Goal: Information Seeking & Learning: Learn about a topic

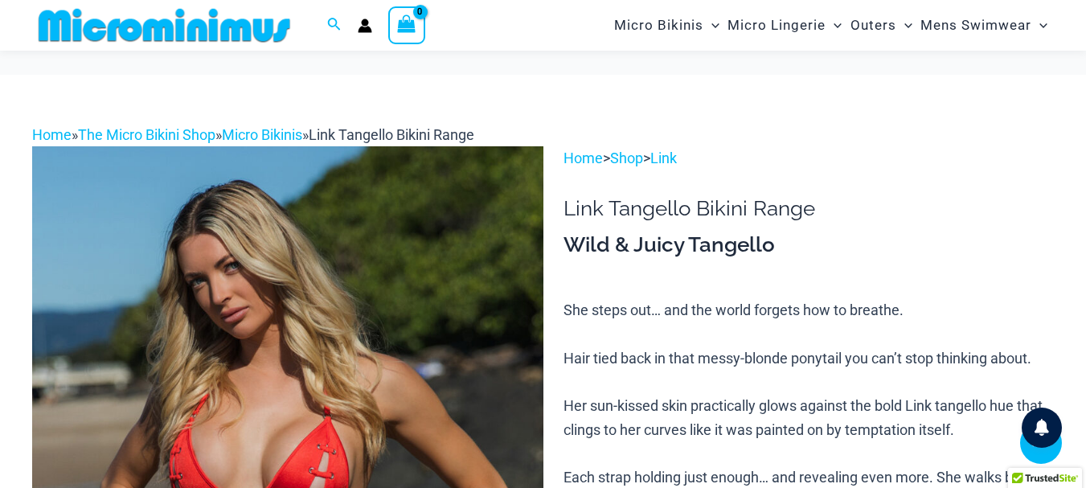
scroll to position [388, 0]
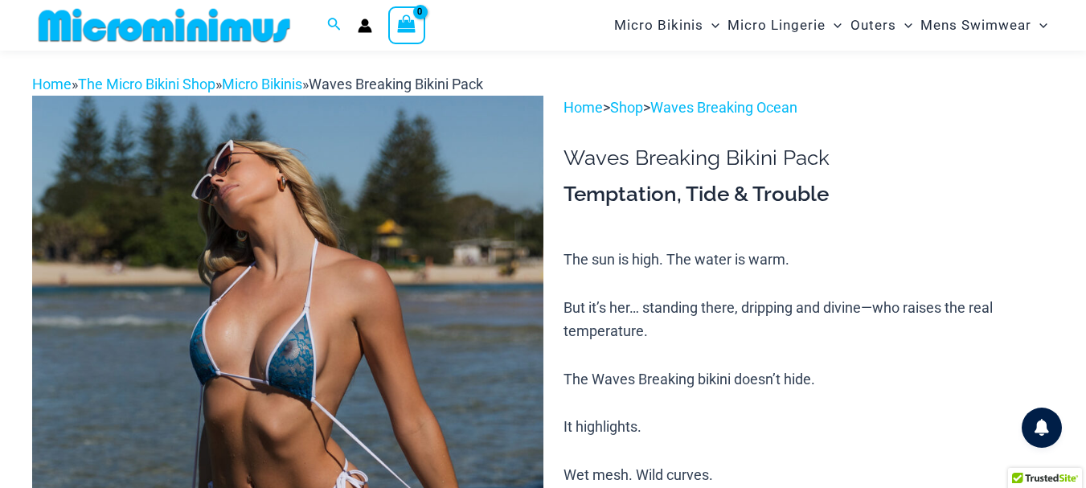
scroll to position [228, 0]
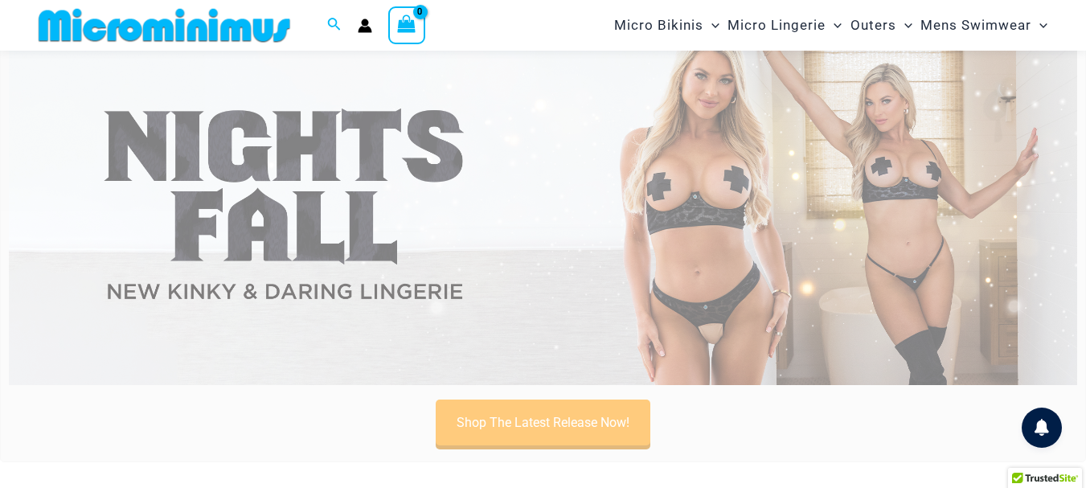
scroll to position [68, 0]
type input "**********"
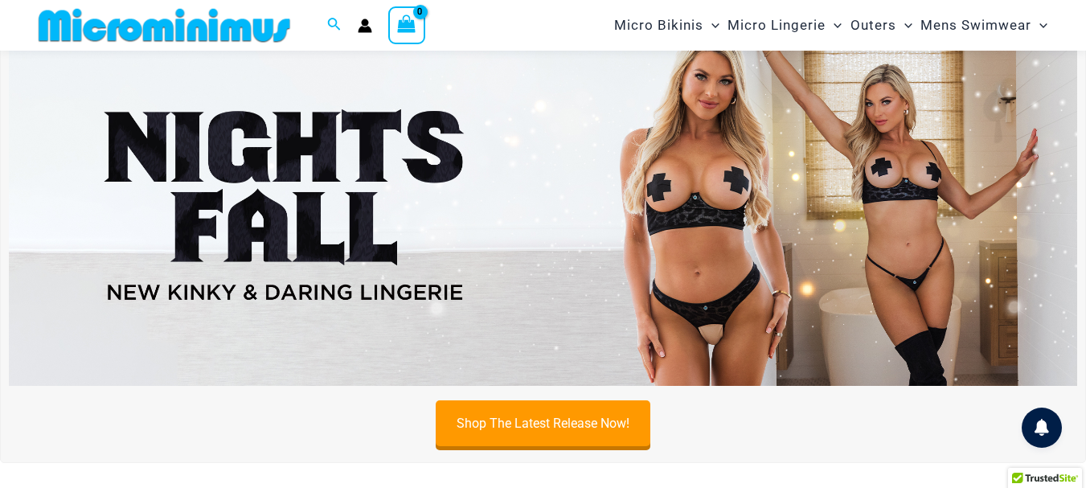
click at [761, 285] on img at bounding box center [543, 204] width 1069 height 363
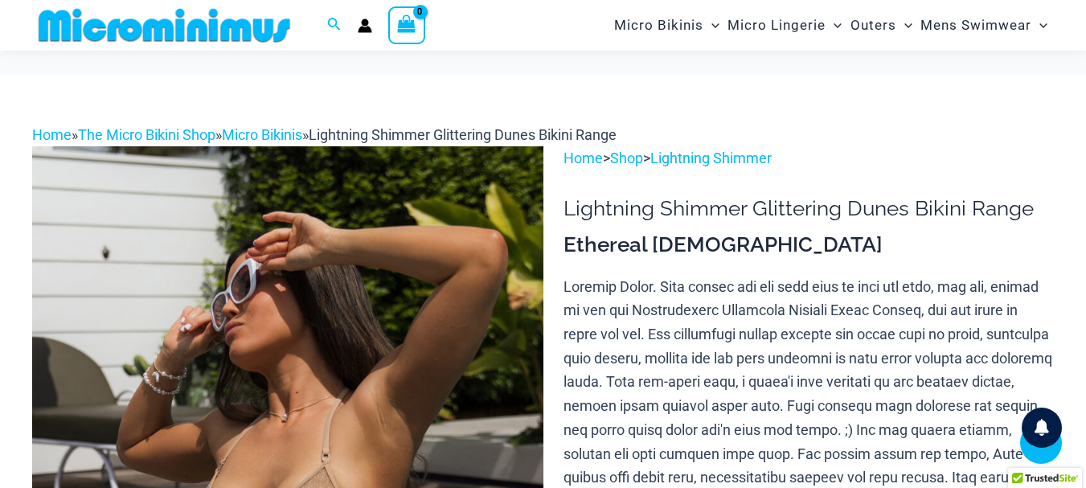
scroll to position [804, 0]
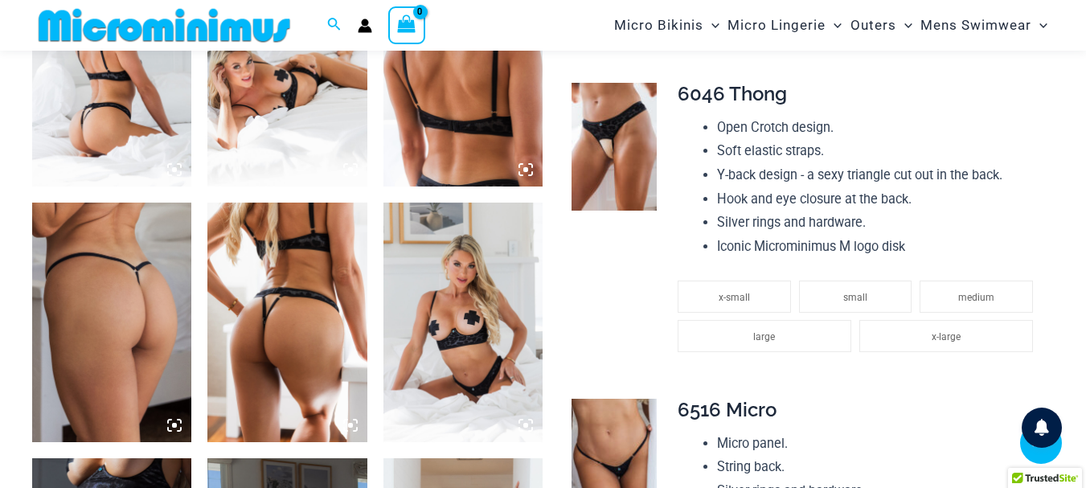
scroll to position [950, 0]
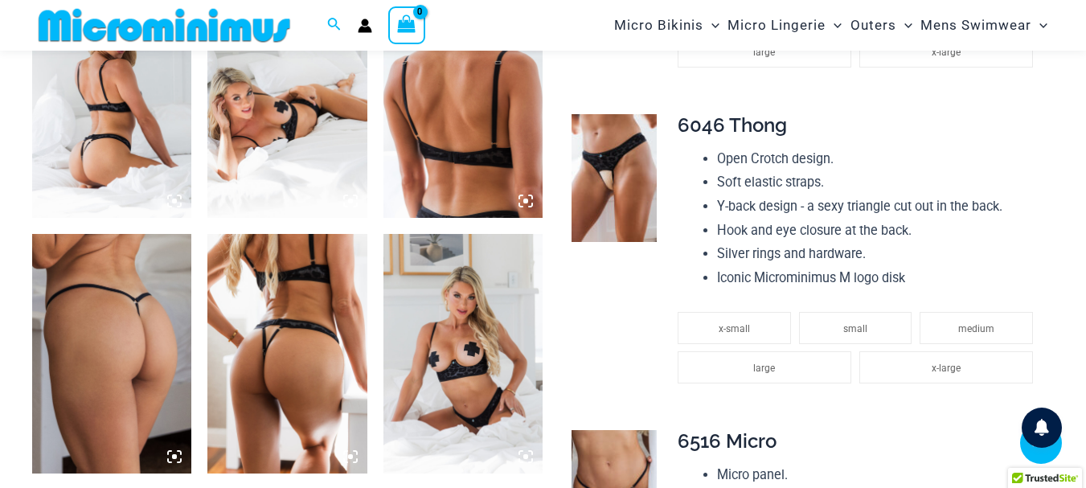
type input "**********"
click at [96, 145] on img at bounding box center [111, 99] width 159 height 240
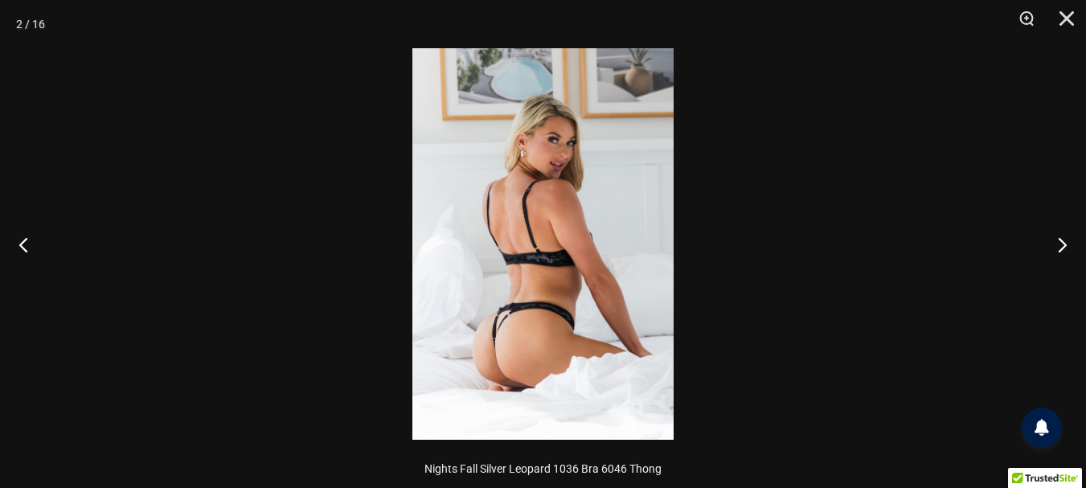
click at [511, 263] on img at bounding box center [543, 244] width 261 height 392
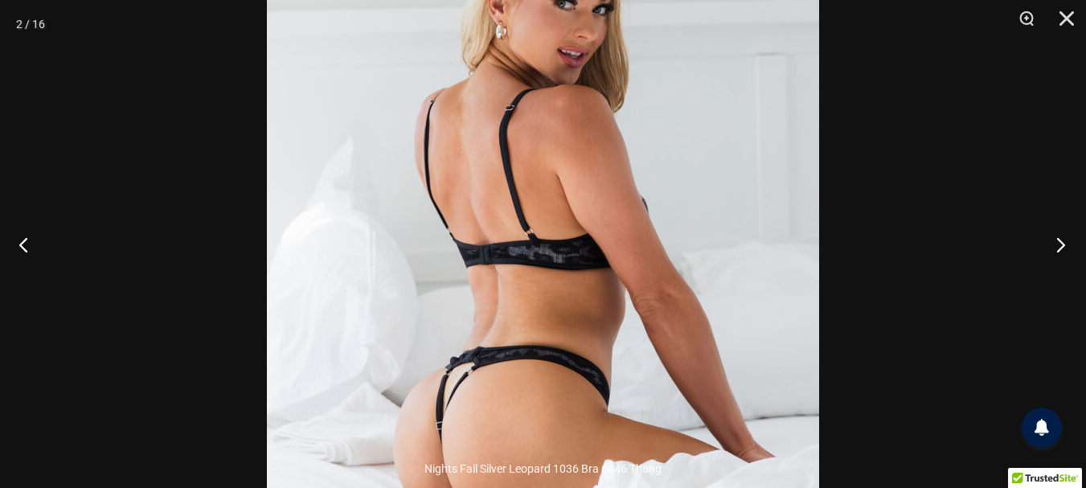
click at [1060, 241] on button "Next" at bounding box center [1056, 244] width 60 height 80
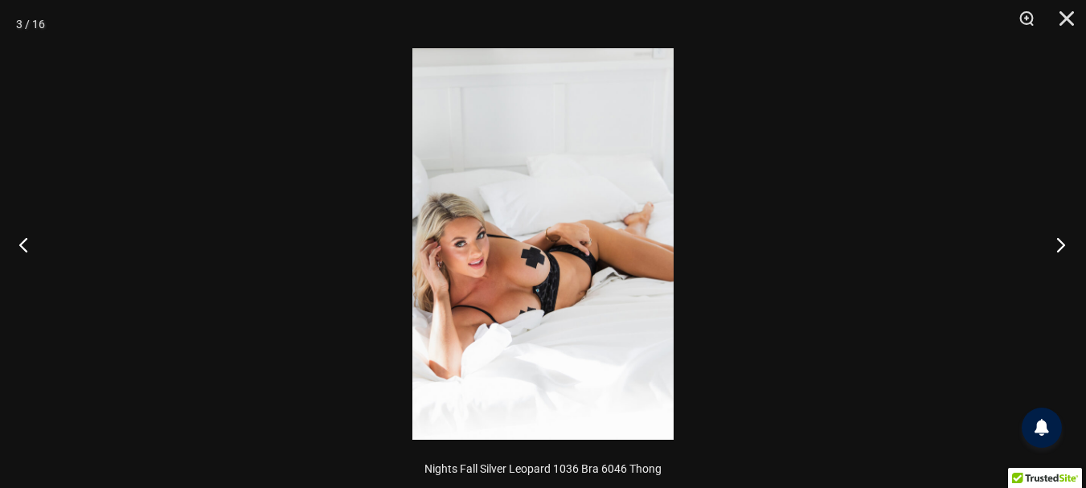
click at [1060, 241] on button "Next" at bounding box center [1056, 244] width 60 height 80
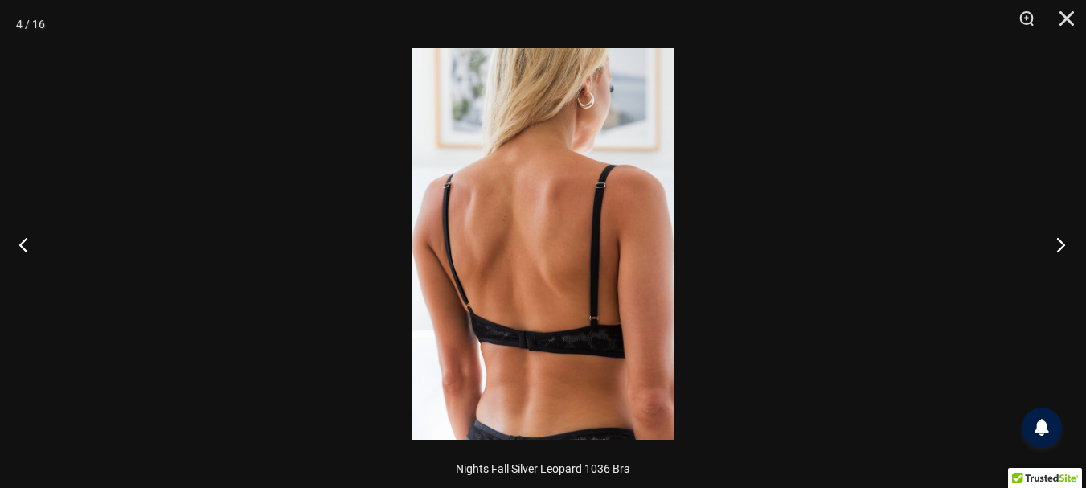
click at [1060, 241] on button "Next" at bounding box center [1056, 244] width 60 height 80
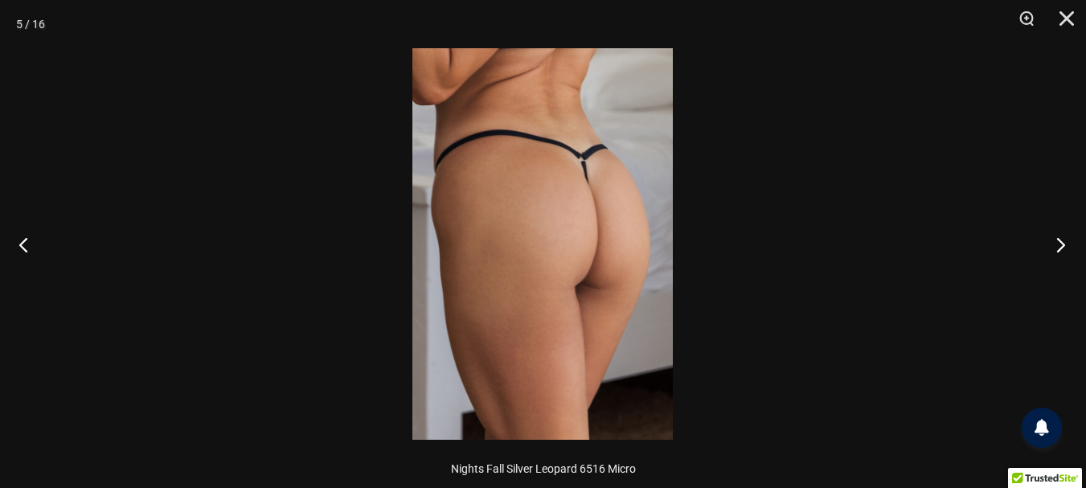
click at [1060, 241] on button "Next" at bounding box center [1056, 244] width 60 height 80
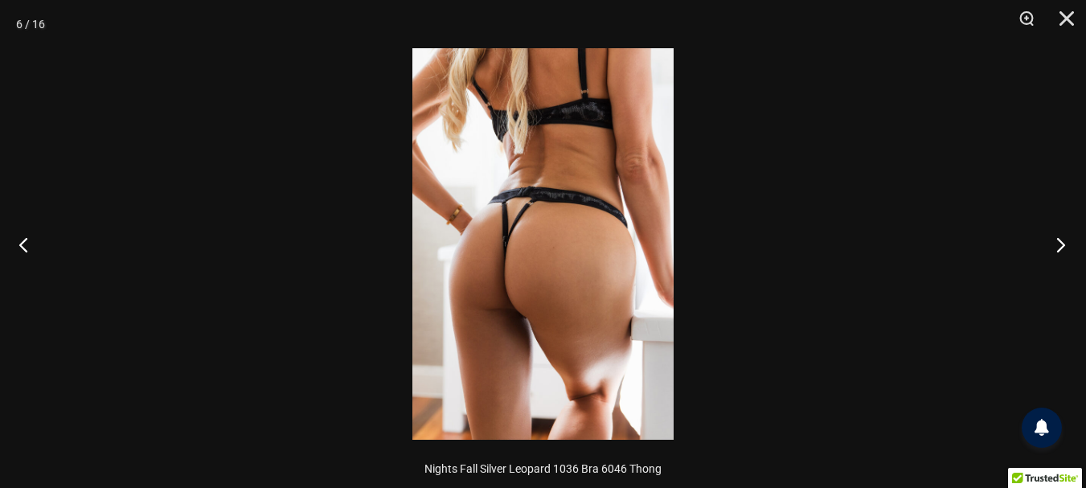
click at [1060, 241] on button "Next" at bounding box center [1056, 244] width 60 height 80
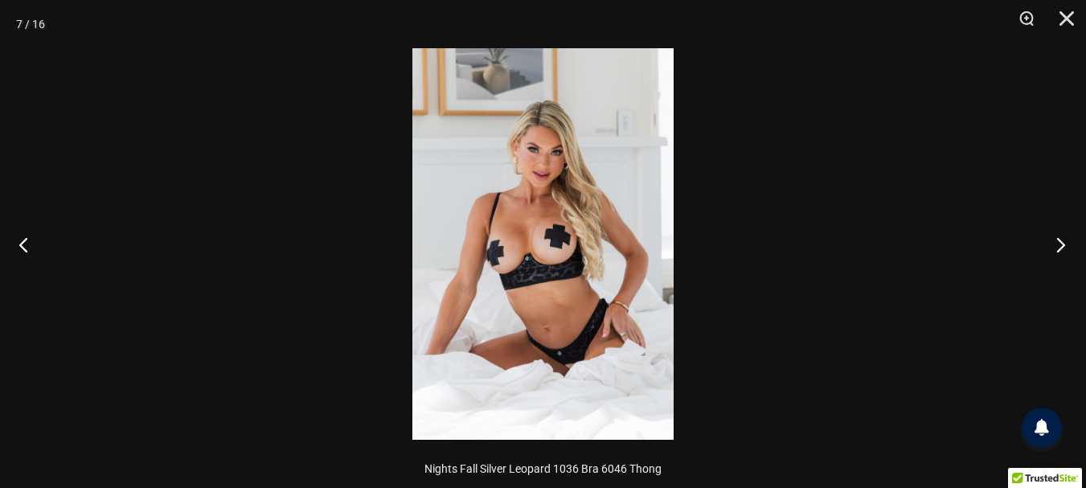
click at [1060, 241] on button "Next" at bounding box center [1056, 244] width 60 height 80
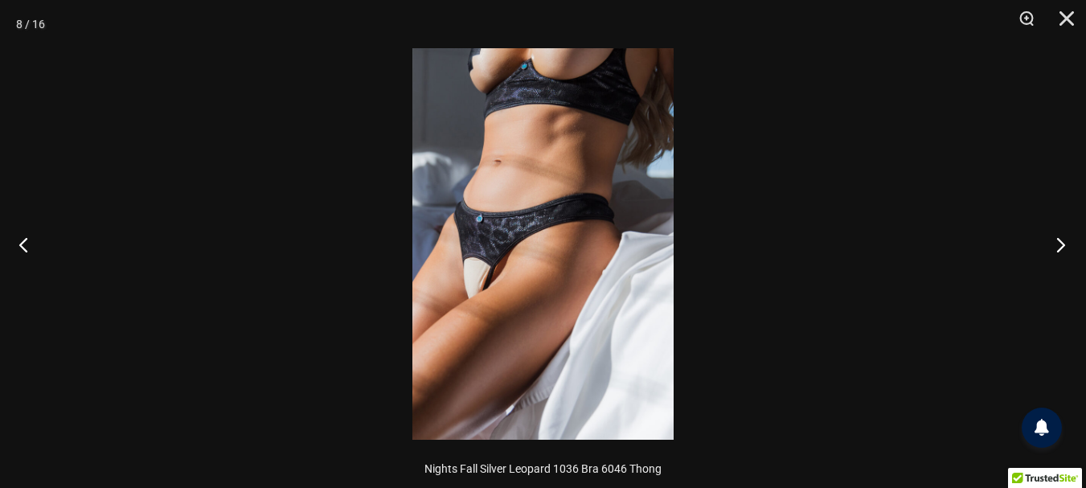
click at [1060, 241] on button "Next" at bounding box center [1056, 244] width 60 height 80
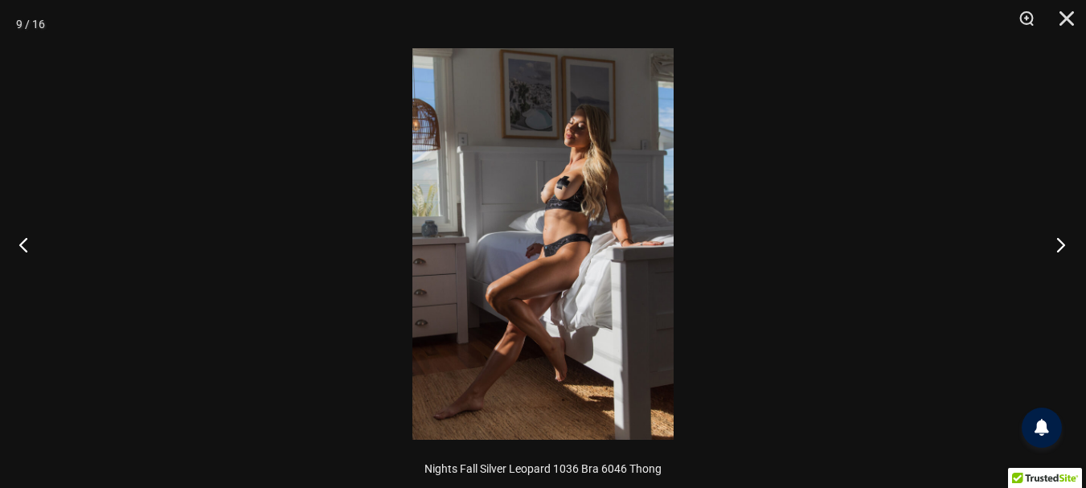
click at [1060, 241] on button "Next" at bounding box center [1056, 244] width 60 height 80
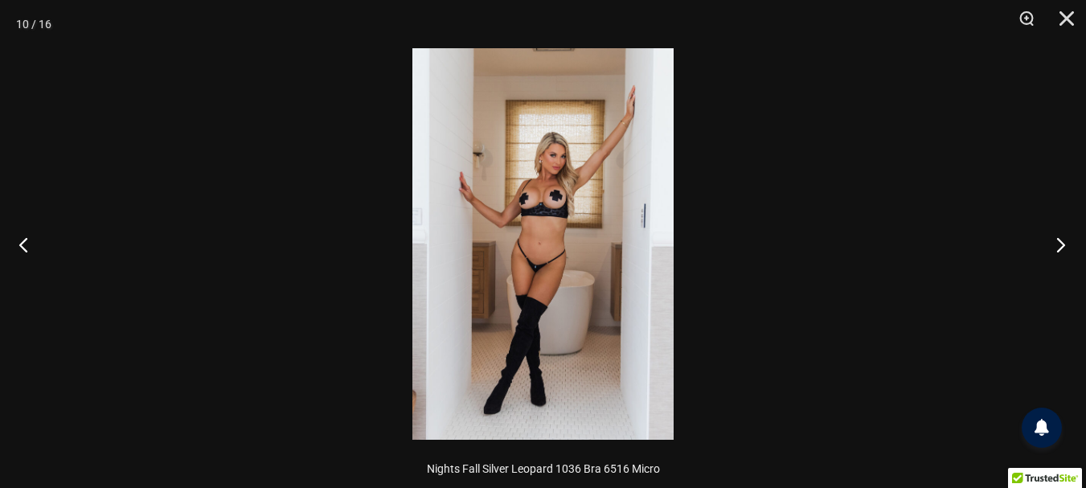
click at [1060, 244] on button "Next" at bounding box center [1056, 244] width 60 height 80
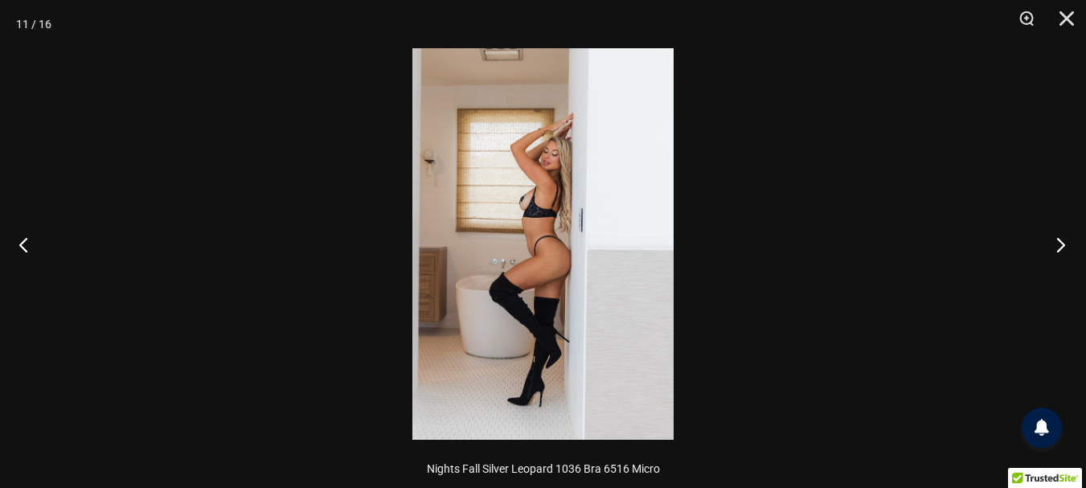
click at [1060, 244] on button "Next" at bounding box center [1056, 244] width 60 height 80
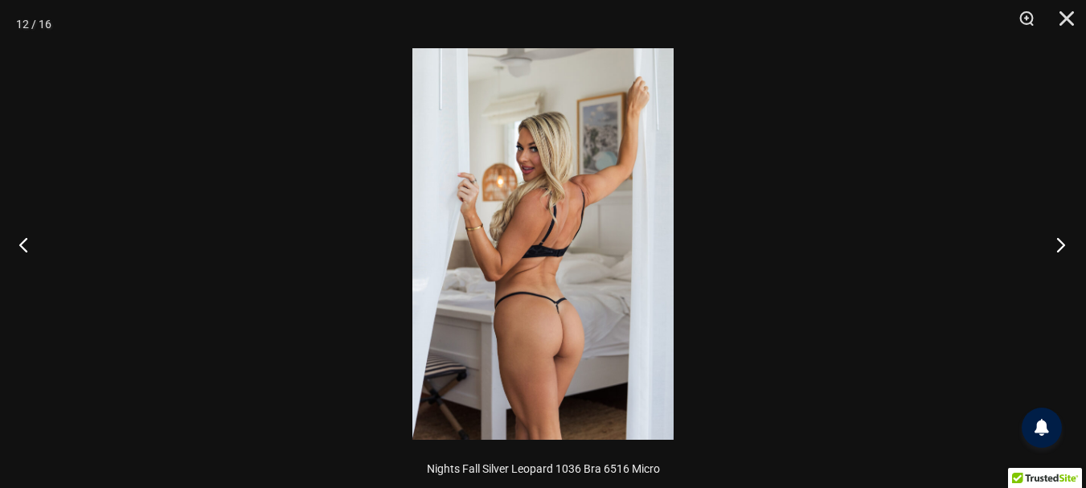
click at [1060, 244] on button "Next" at bounding box center [1056, 244] width 60 height 80
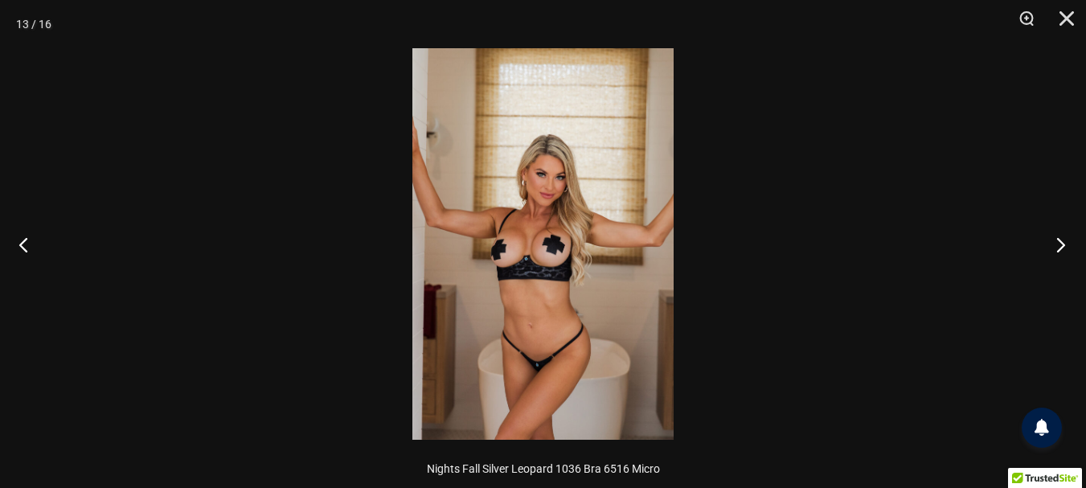
click at [1060, 244] on button "Next" at bounding box center [1056, 244] width 60 height 80
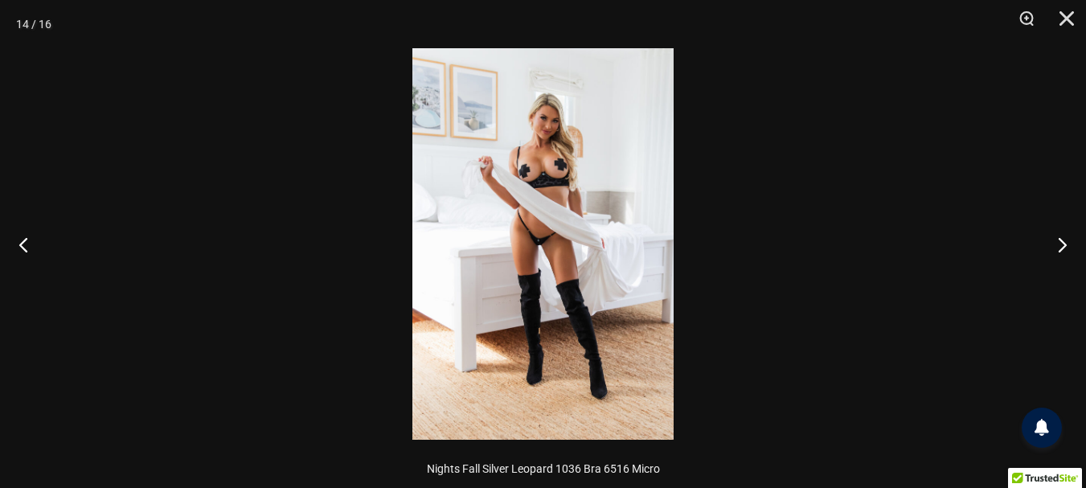
click at [608, 270] on img at bounding box center [543, 244] width 261 height 392
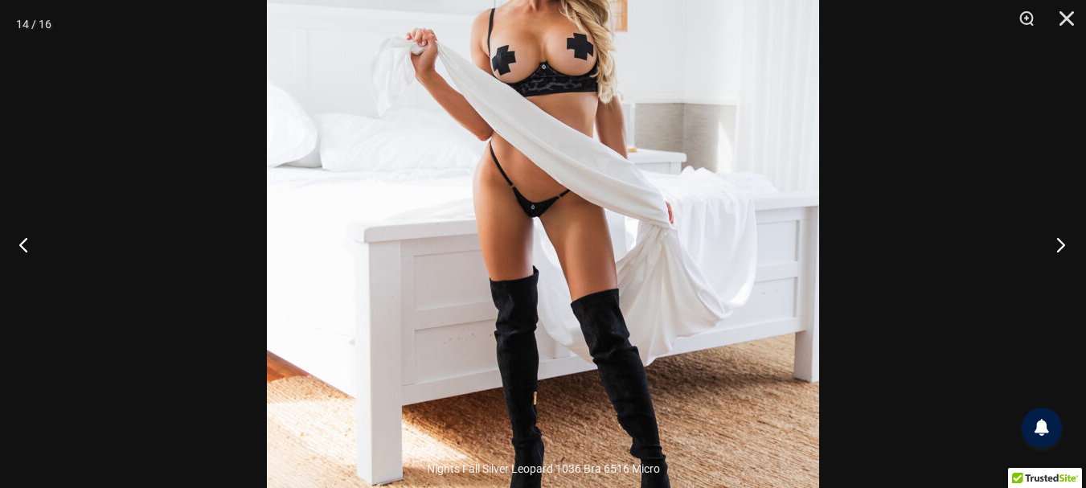
click at [1053, 244] on button "Next" at bounding box center [1056, 244] width 60 height 80
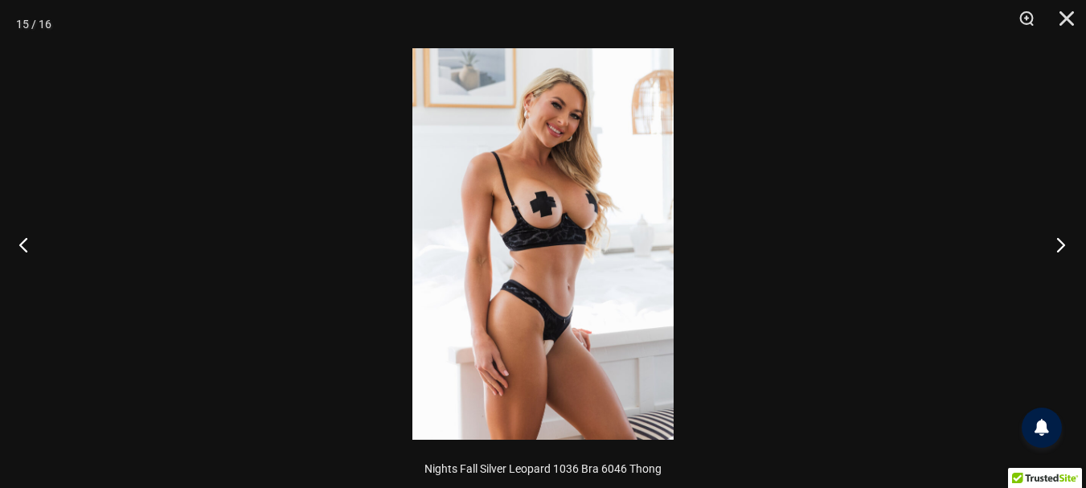
click at [1053, 244] on button "Next" at bounding box center [1056, 244] width 60 height 80
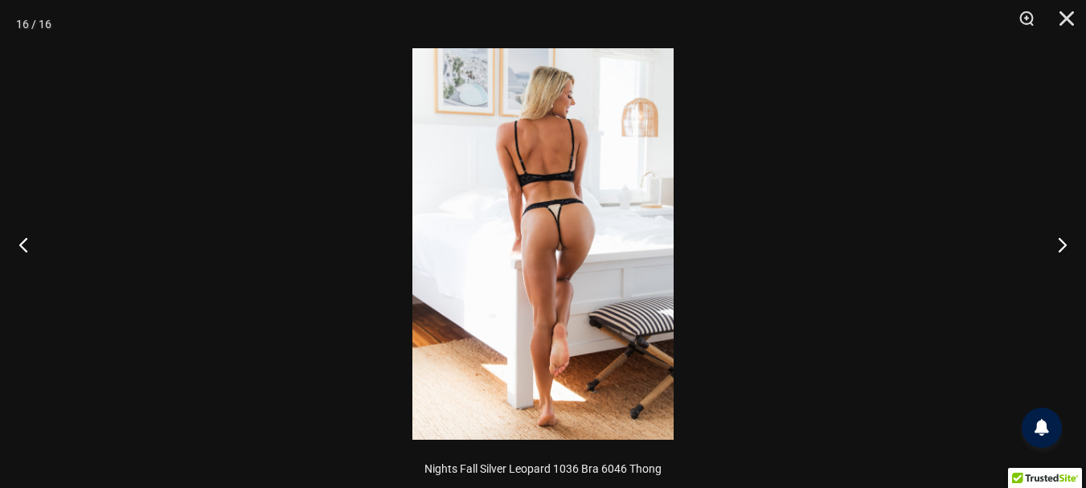
click at [540, 228] on img at bounding box center [543, 244] width 261 height 392
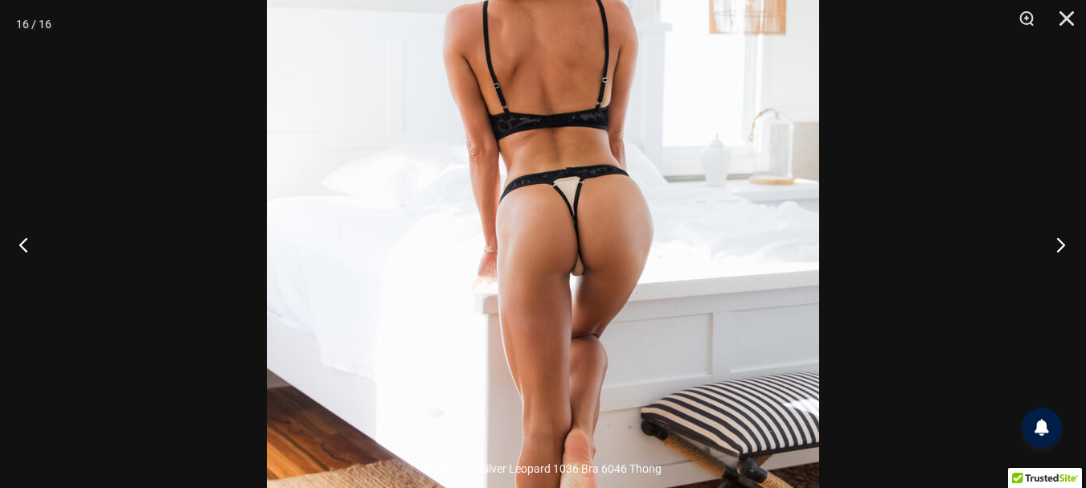
click at [1054, 241] on button "Next" at bounding box center [1056, 244] width 60 height 80
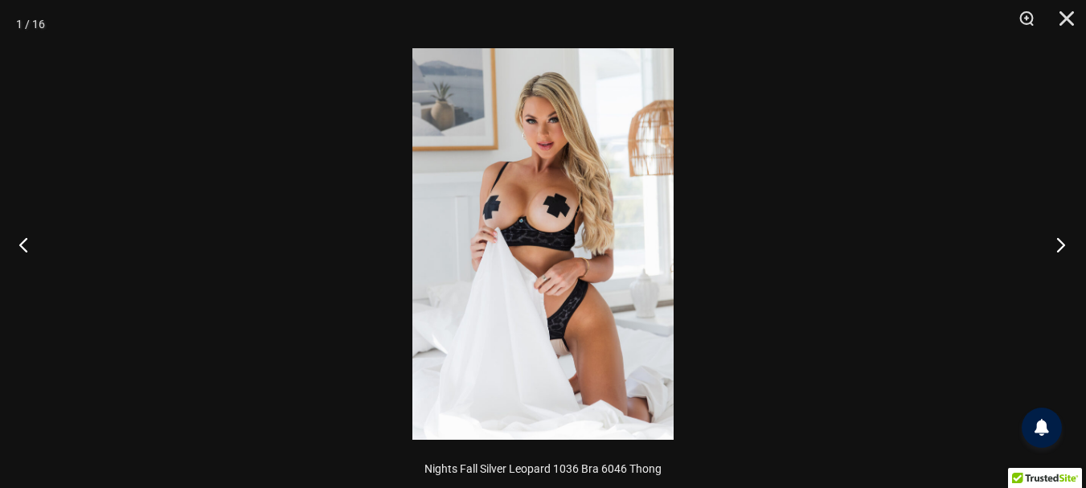
click at [1054, 241] on button "Next" at bounding box center [1056, 244] width 60 height 80
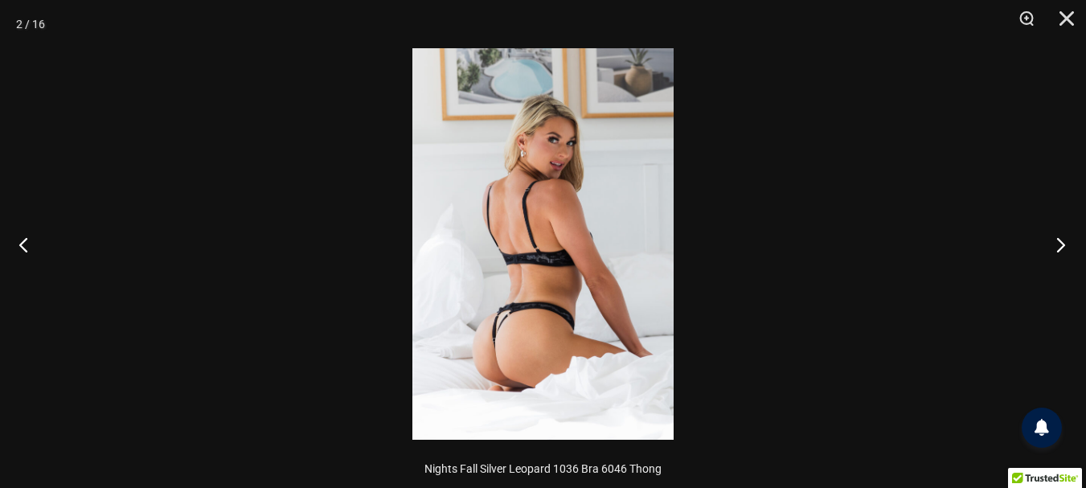
click at [1054, 241] on button "Next" at bounding box center [1056, 244] width 60 height 80
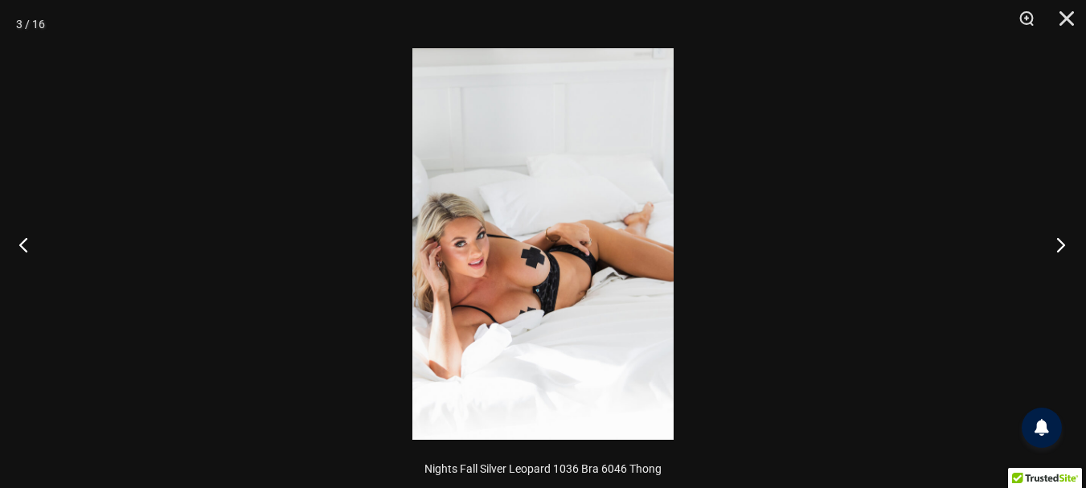
click at [1054, 241] on button "Next" at bounding box center [1056, 244] width 60 height 80
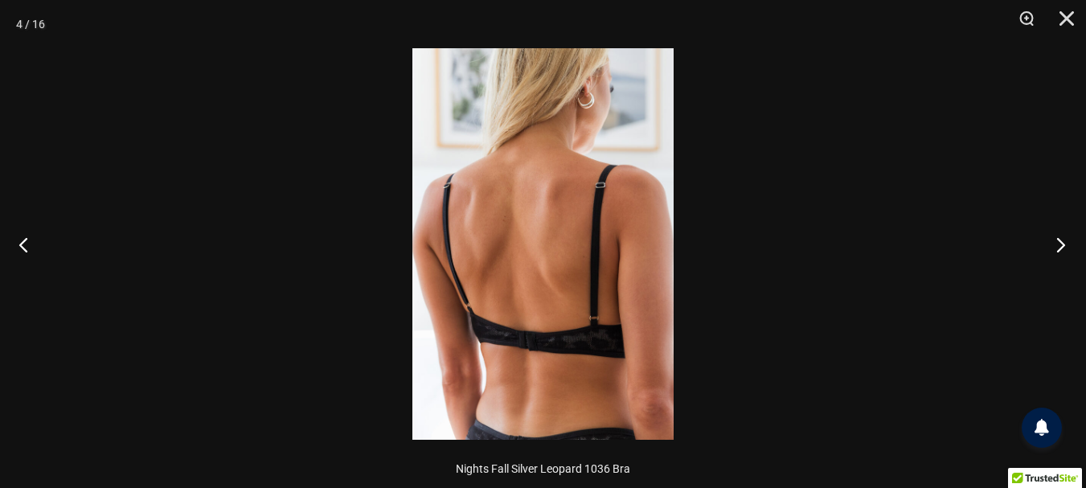
click at [1054, 241] on button "Next" at bounding box center [1056, 244] width 60 height 80
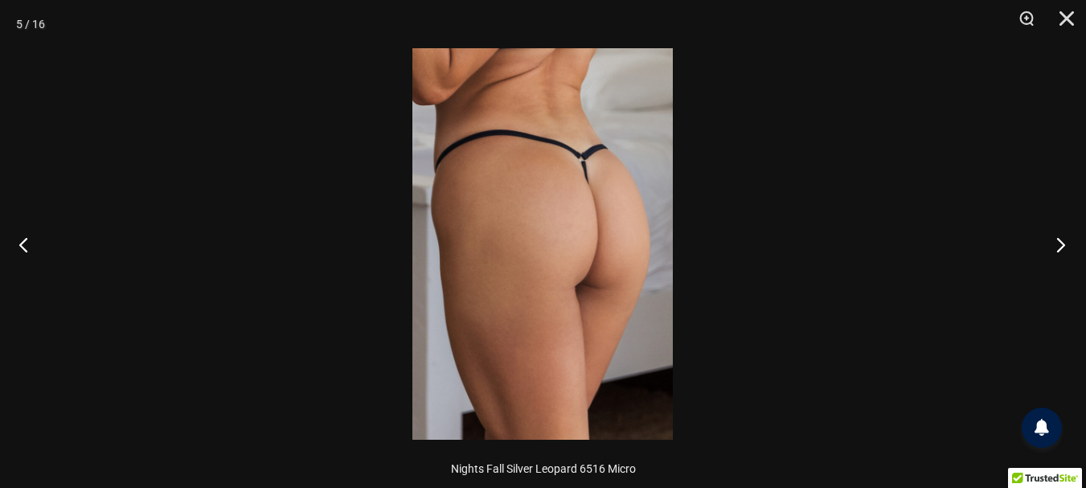
click at [1054, 241] on button "Next" at bounding box center [1056, 244] width 60 height 80
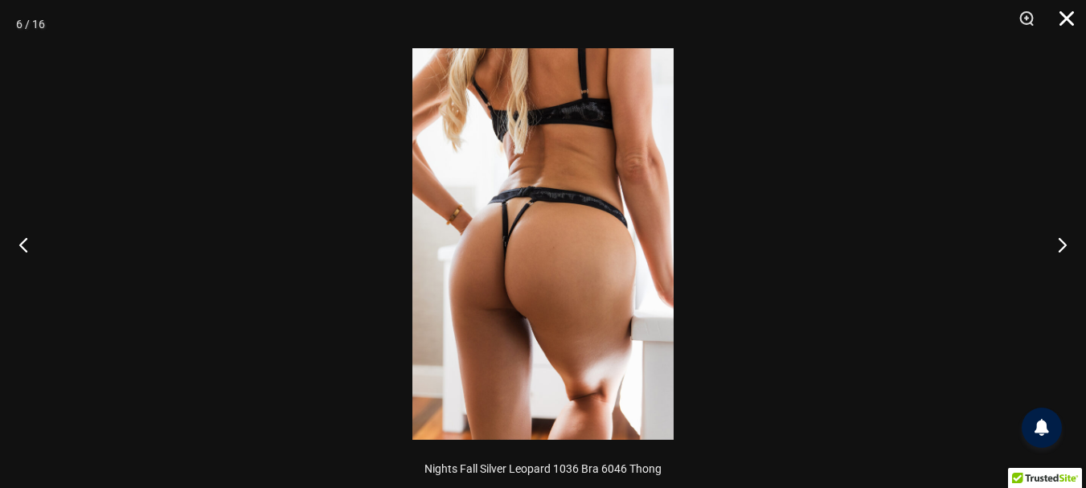
click at [1063, 21] on button "Close" at bounding box center [1061, 24] width 40 height 48
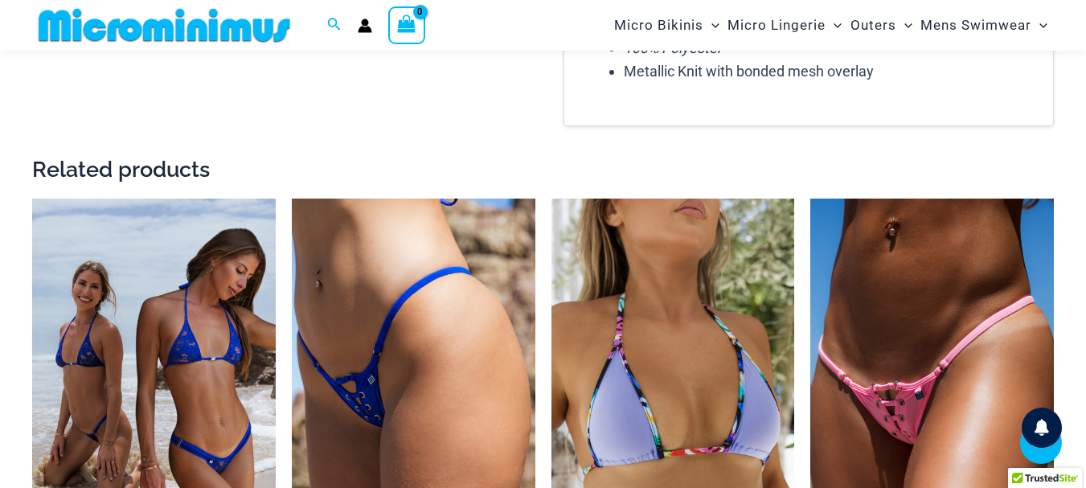
scroll to position [2478, 0]
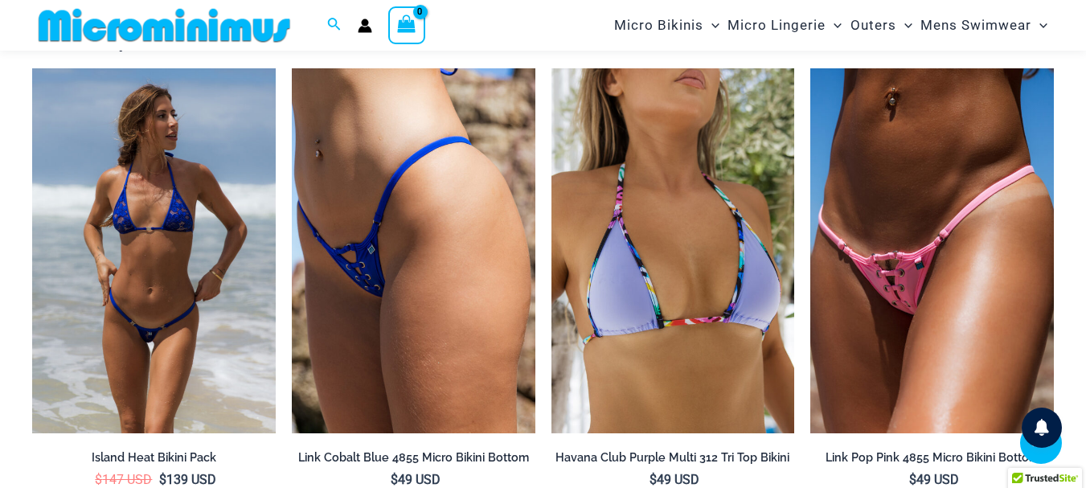
click at [168, 270] on img at bounding box center [154, 250] width 244 height 365
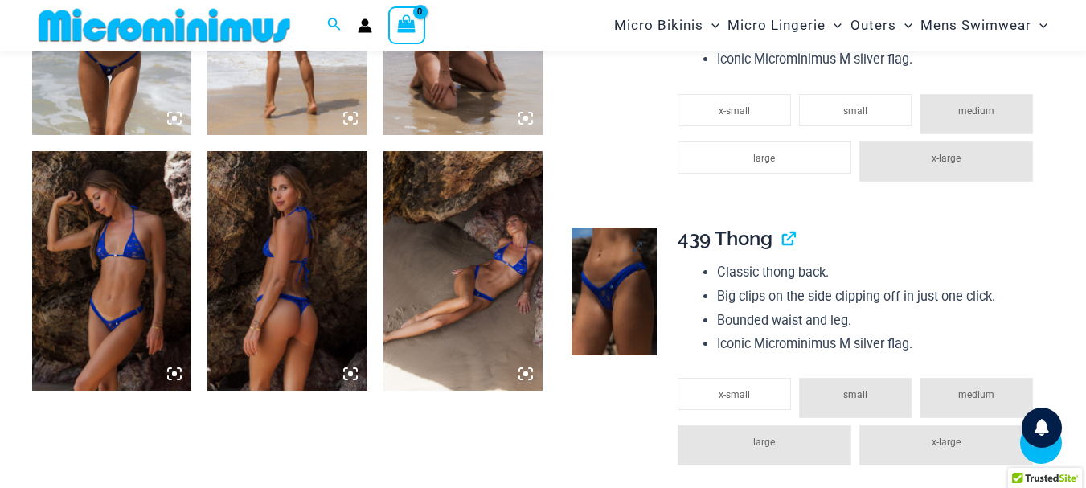
type input "**********"
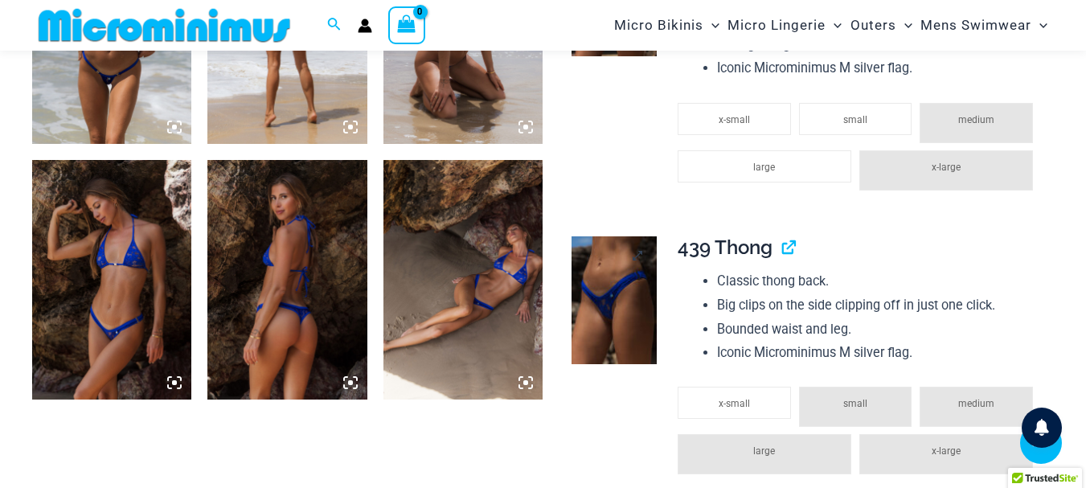
click at [606, 274] on img at bounding box center [614, 300] width 85 height 128
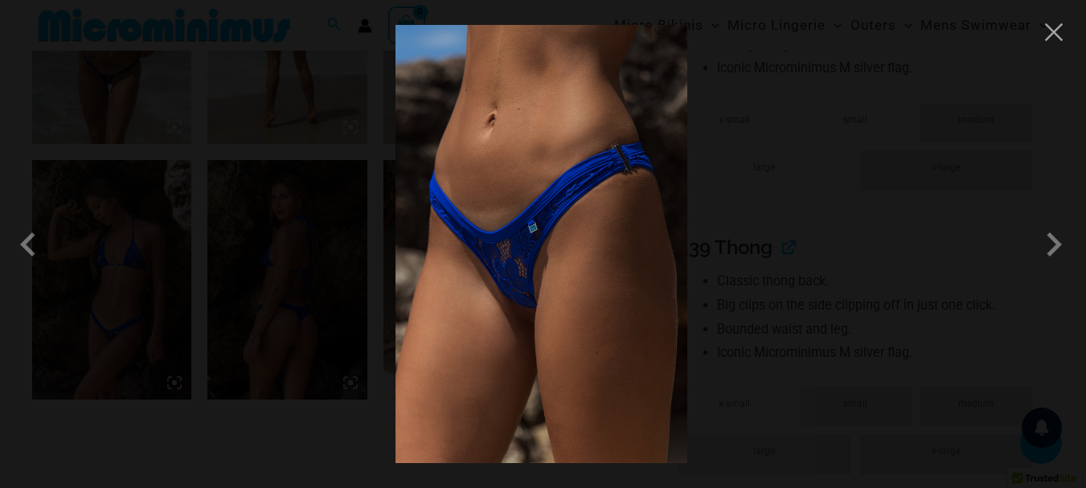
click at [606, 274] on img at bounding box center [542, 244] width 292 height 438
click at [548, 273] on img at bounding box center [542, 244] width 292 height 438
click at [1054, 240] on span at bounding box center [1054, 244] width 48 height 48
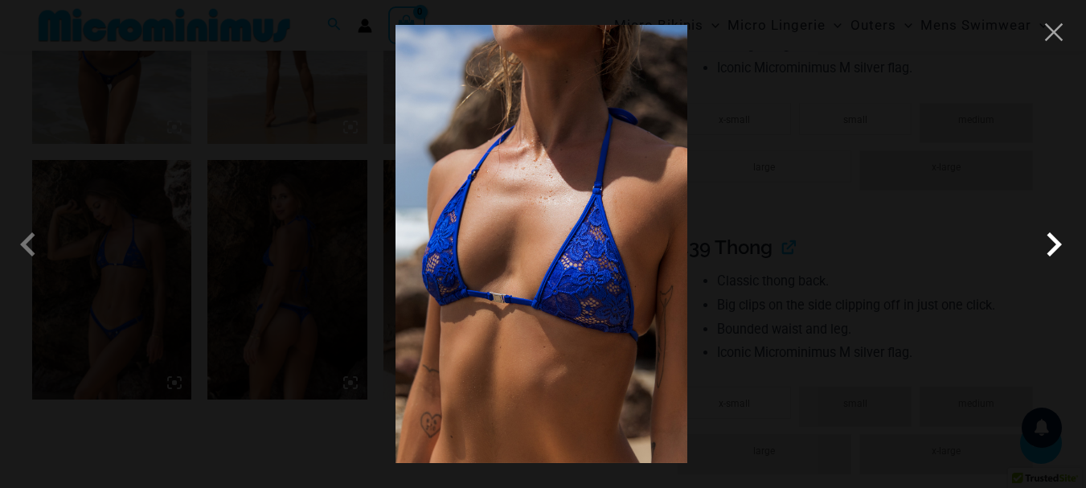
click at [1054, 240] on span at bounding box center [1054, 244] width 48 height 48
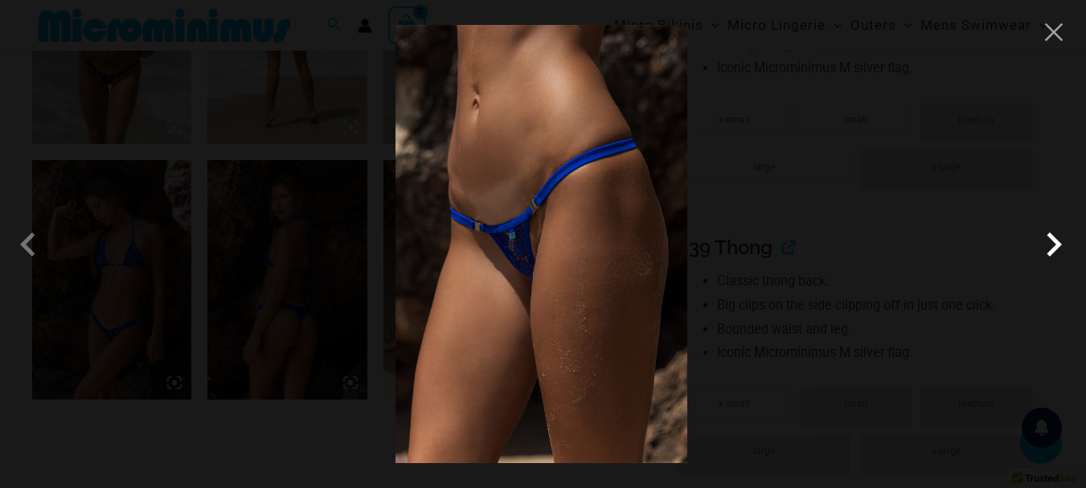
click at [1054, 240] on span at bounding box center [1054, 244] width 48 height 48
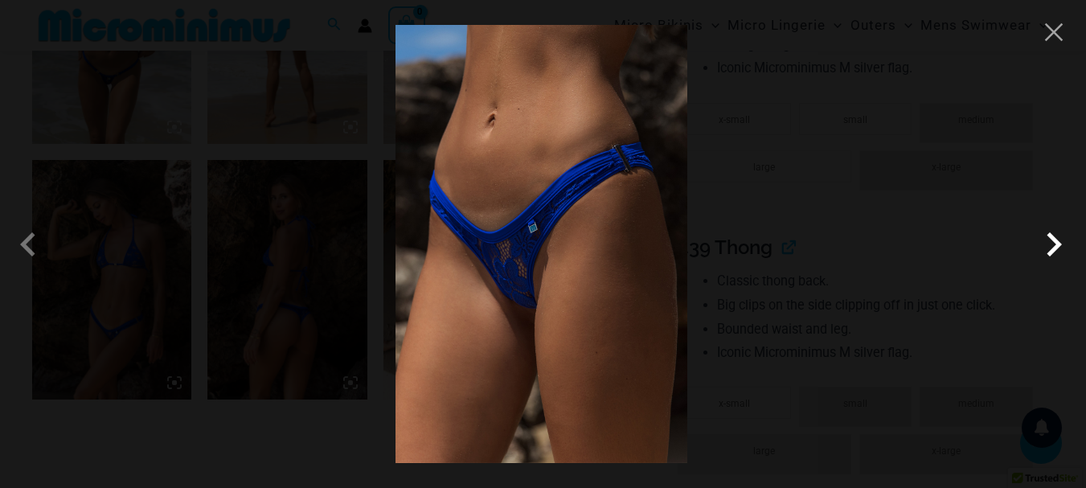
click at [1054, 240] on span at bounding box center [1054, 244] width 48 height 48
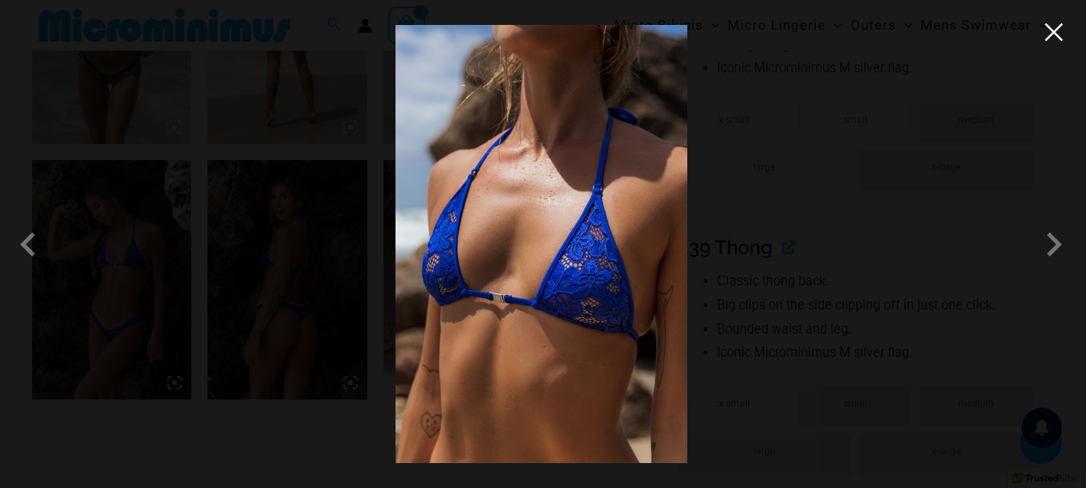
click at [1053, 30] on button "Close" at bounding box center [1054, 32] width 24 height 24
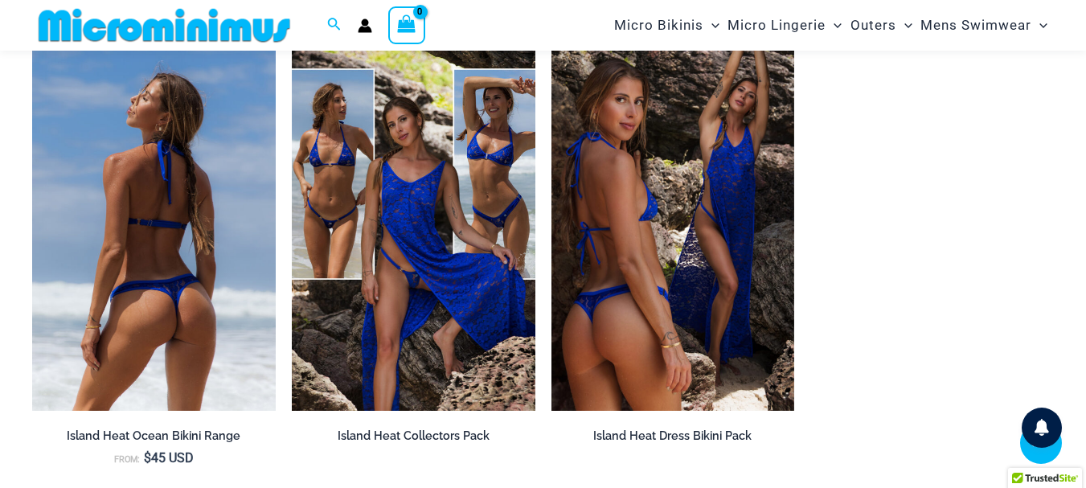
scroll to position [2311, 0]
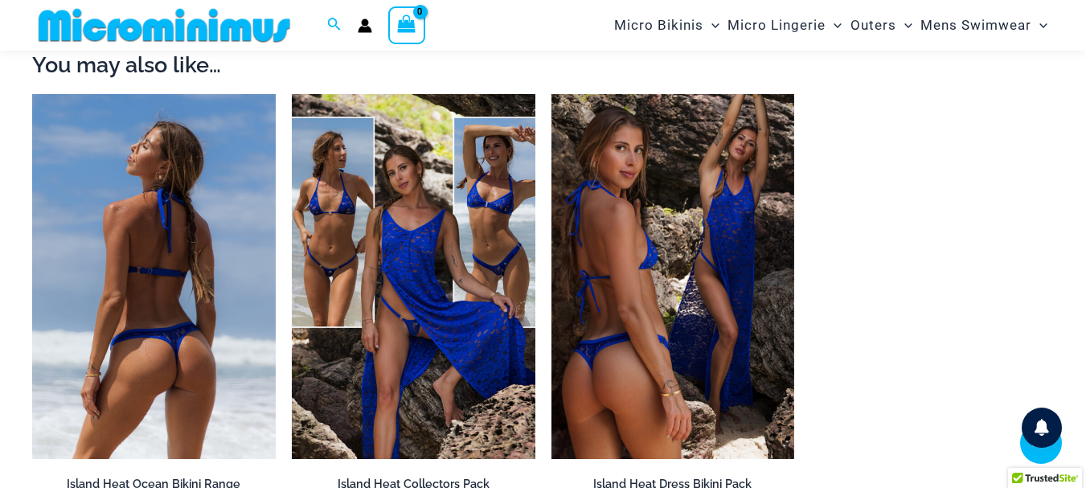
click at [209, 269] on img at bounding box center [154, 276] width 244 height 365
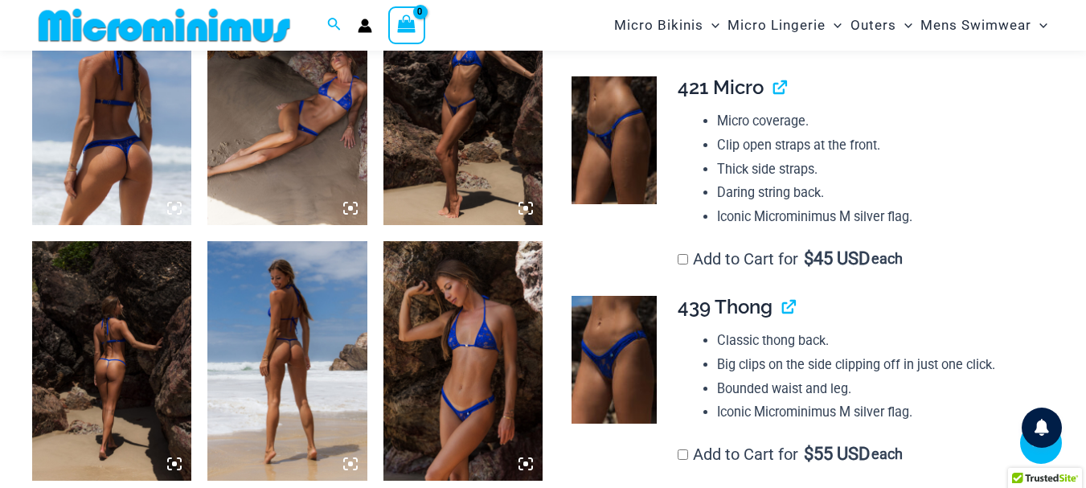
scroll to position [963, 0]
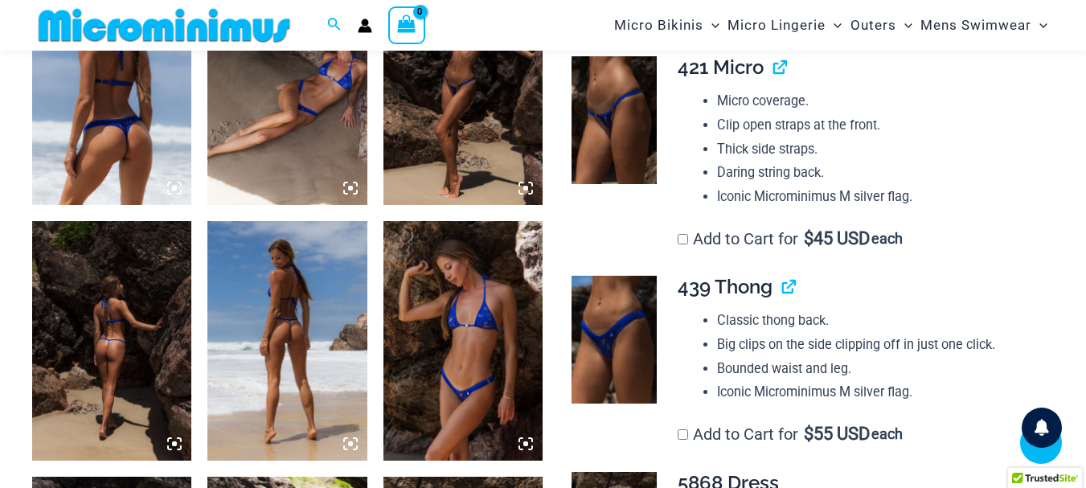
click at [619, 327] on img at bounding box center [614, 340] width 85 height 128
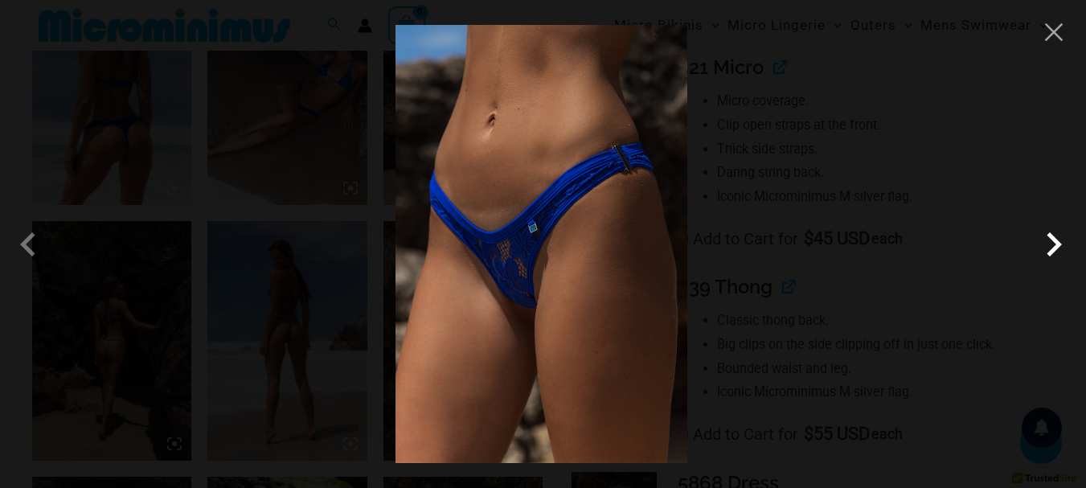
click at [1049, 245] on span at bounding box center [1054, 244] width 48 height 48
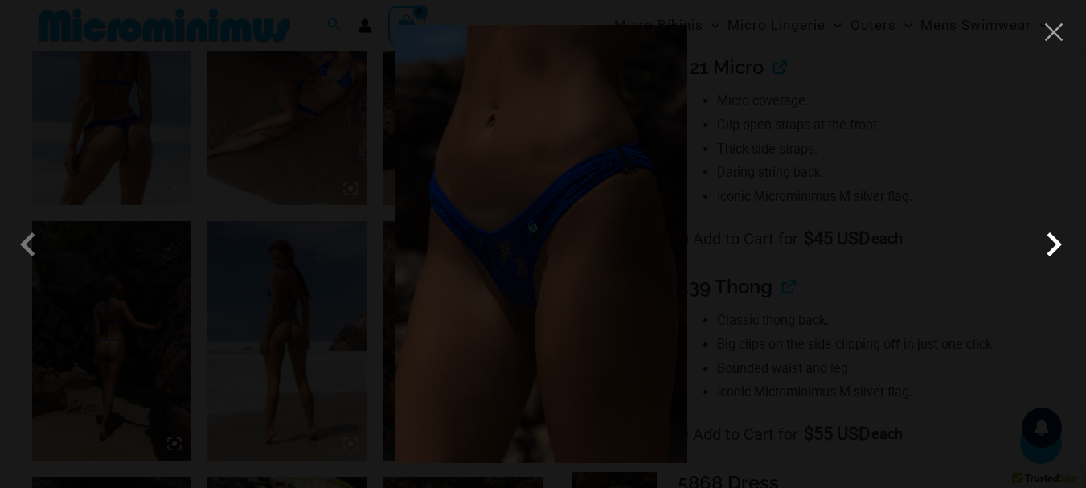
click at [1050, 244] on span at bounding box center [1054, 244] width 48 height 48
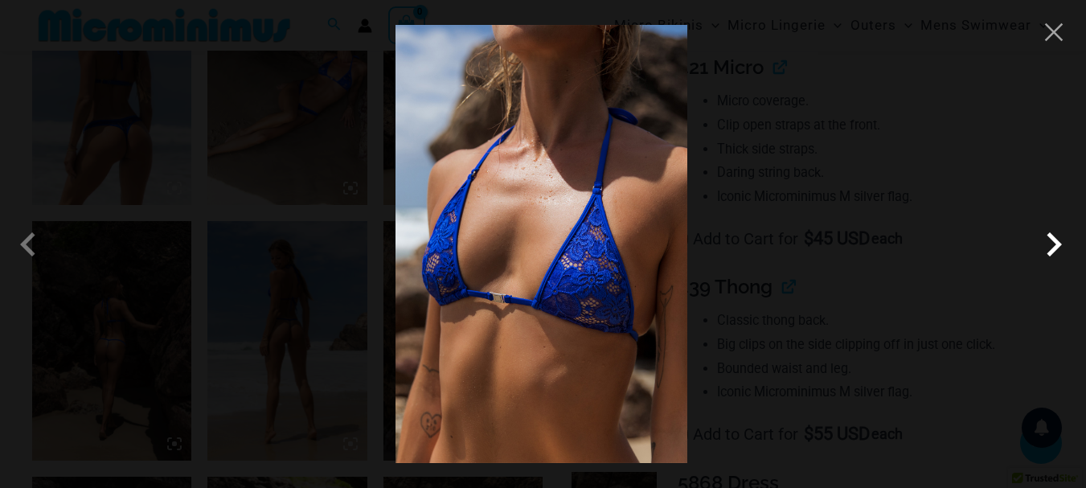
click at [1051, 244] on span at bounding box center [1054, 244] width 48 height 48
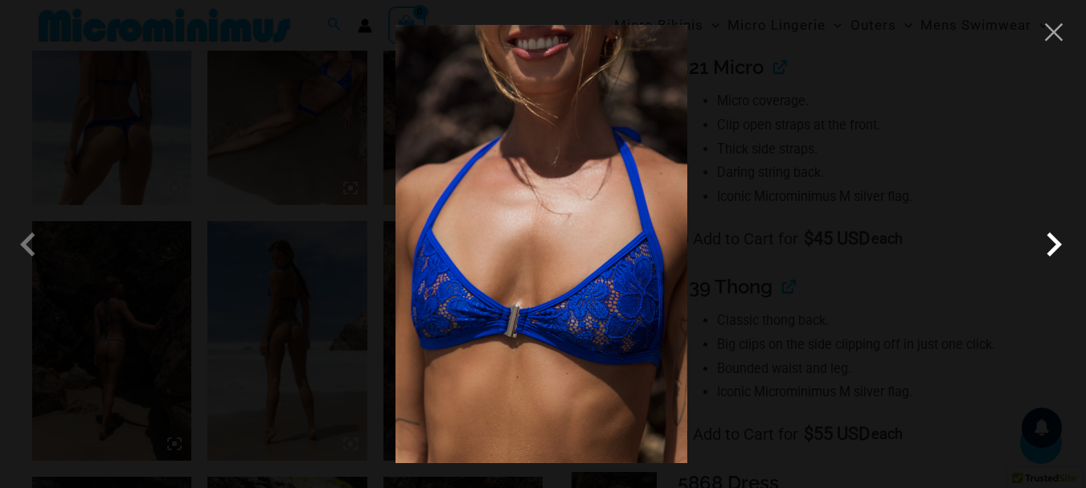
click at [1051, 244] on span at bounding box center [1054, 244] width 48 height 48
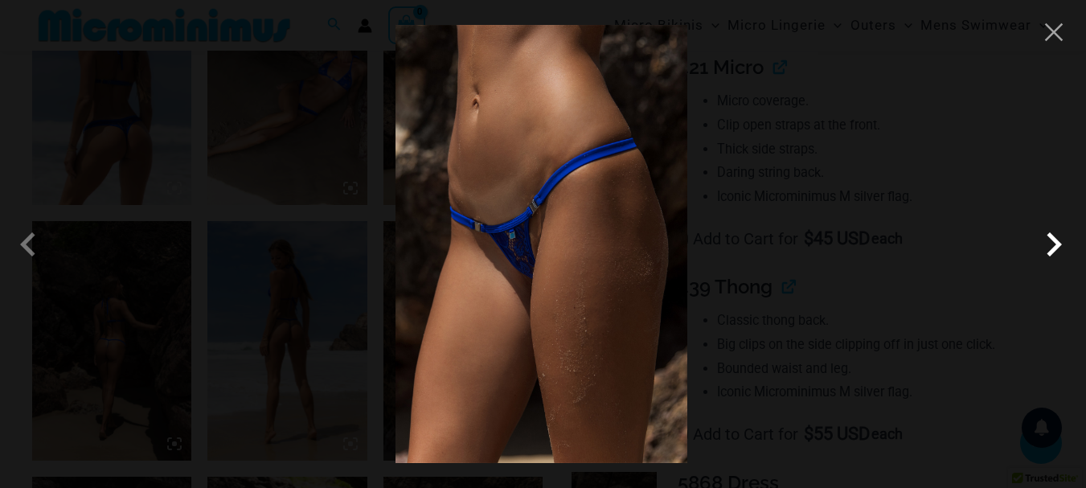
click at [1051, 244] on span at bounding box center [1054, 244] width 48 height 48
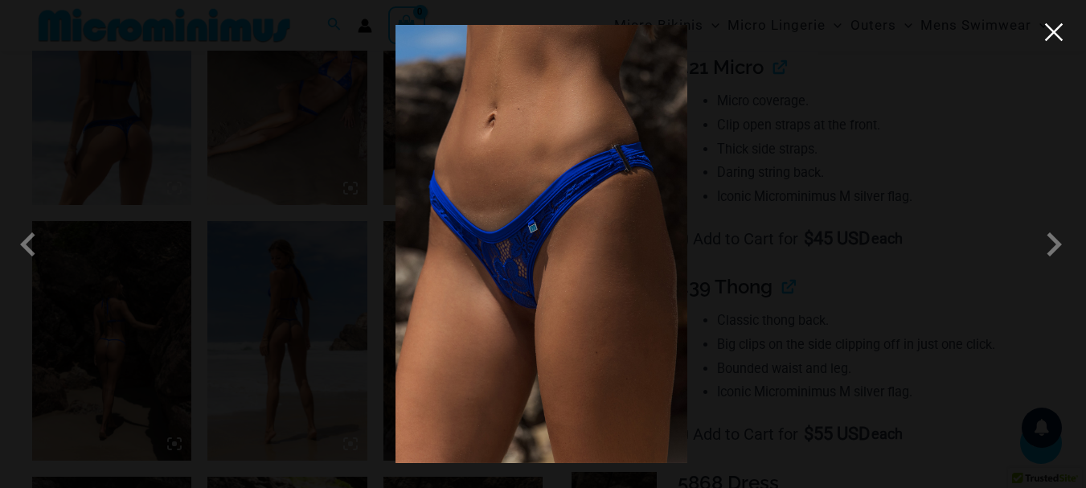
click at [1052, 28] on button "Close" at bounding box center [1054, 32] width 24 height 24
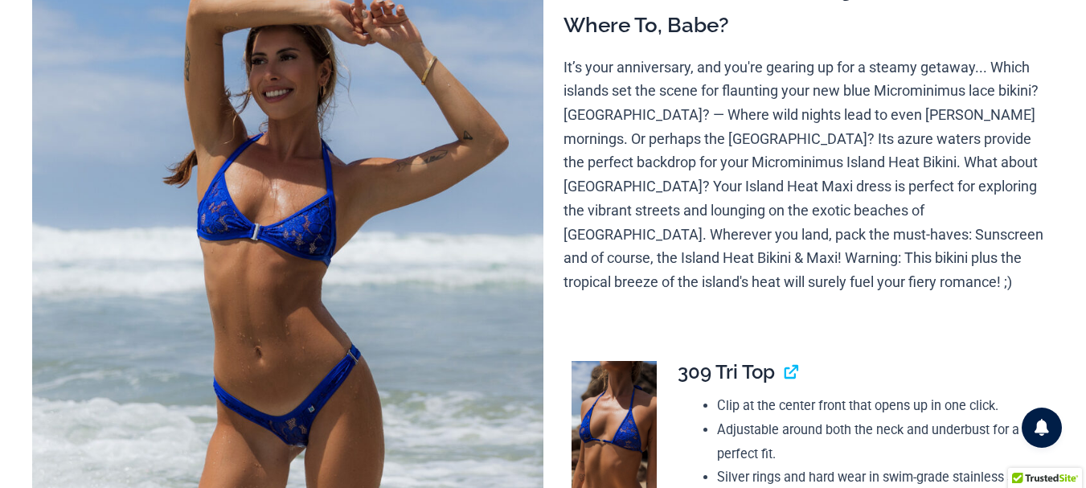
scroll to position [0, 0]
